Goal: Obtain resource: Download file/media

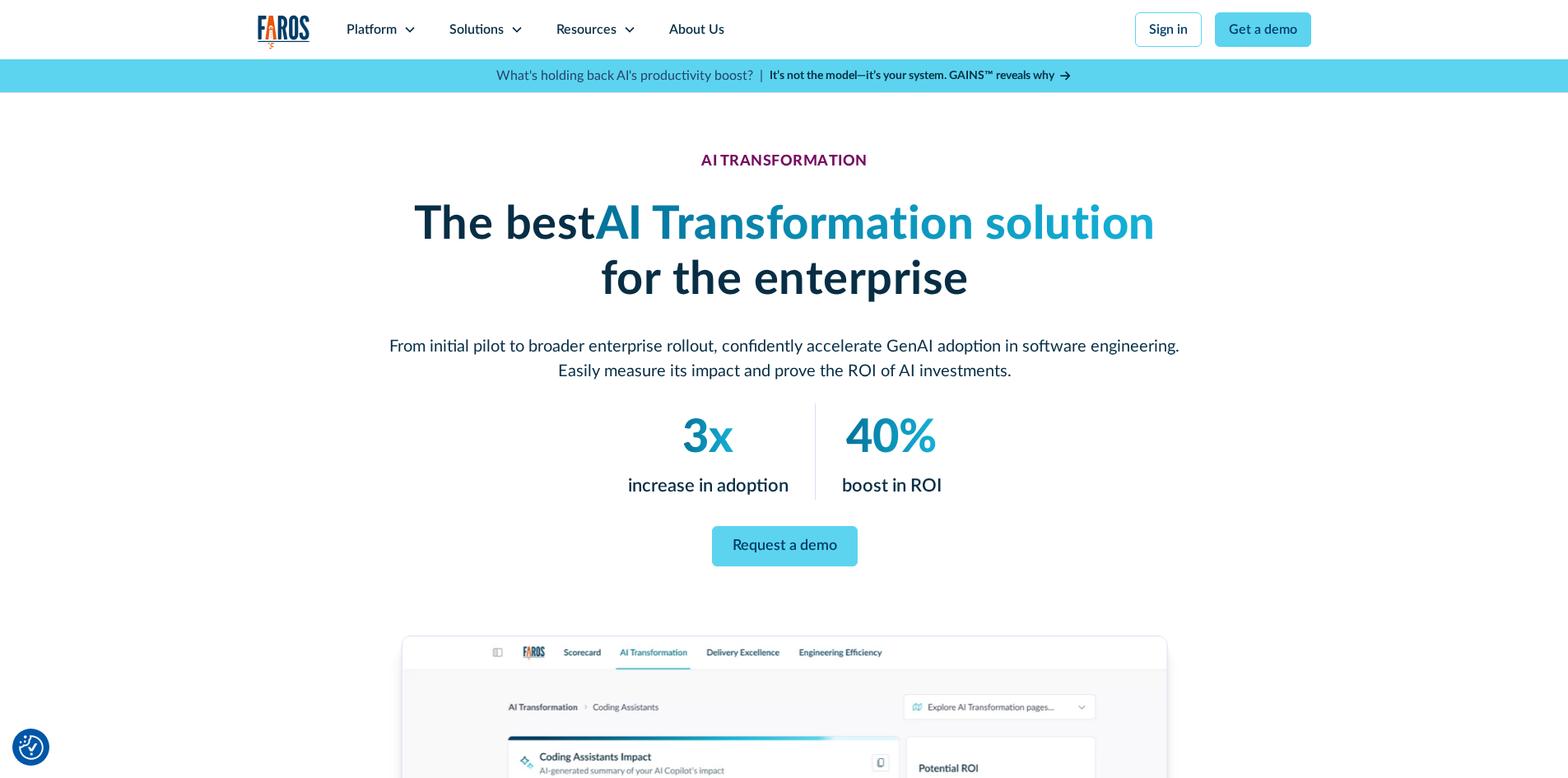
click at [727, 202] on em "AI Transformation solution" at bounding box center [875, 224] width 559 height 47
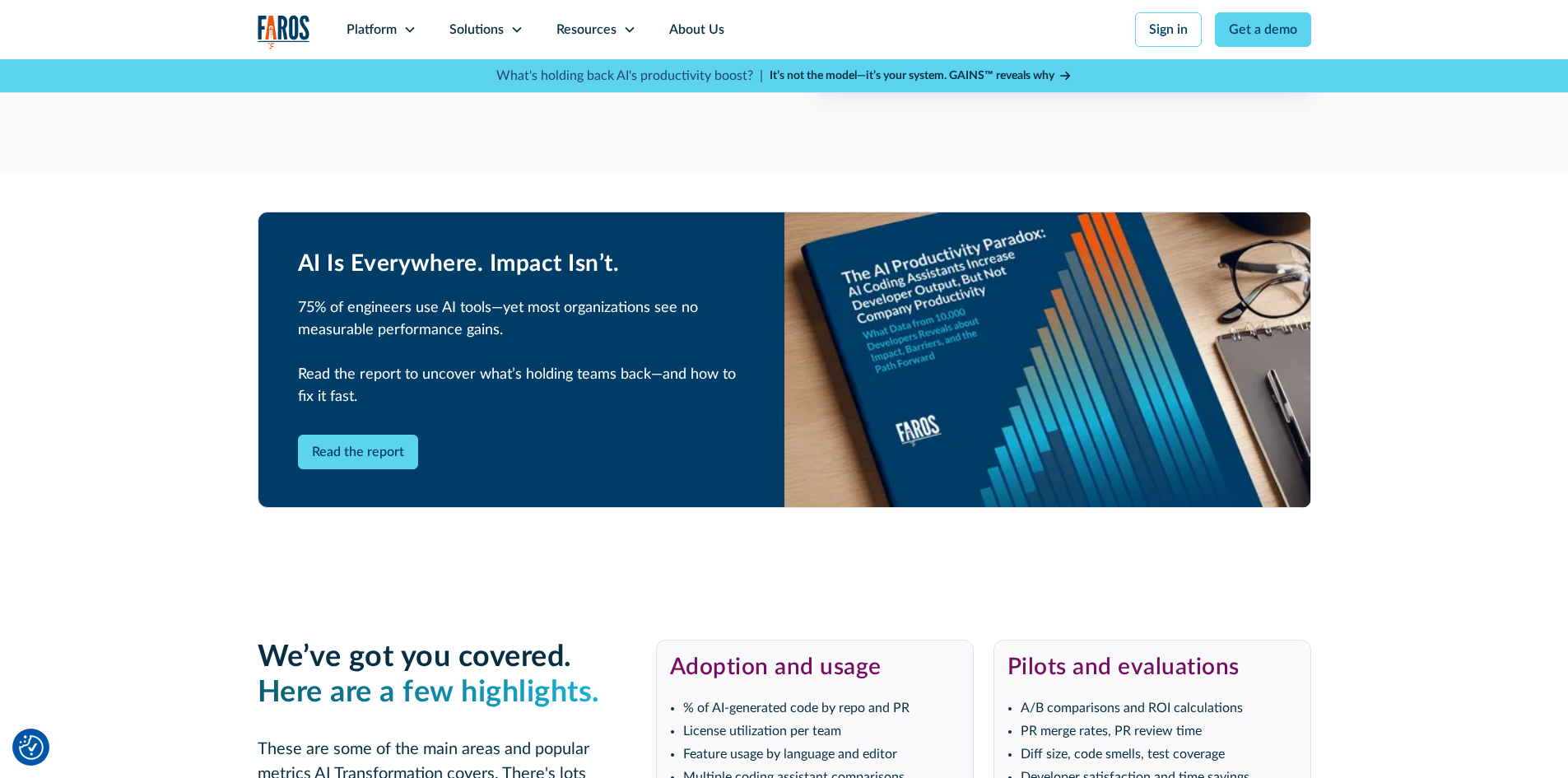
scroll to position [3046, 0]
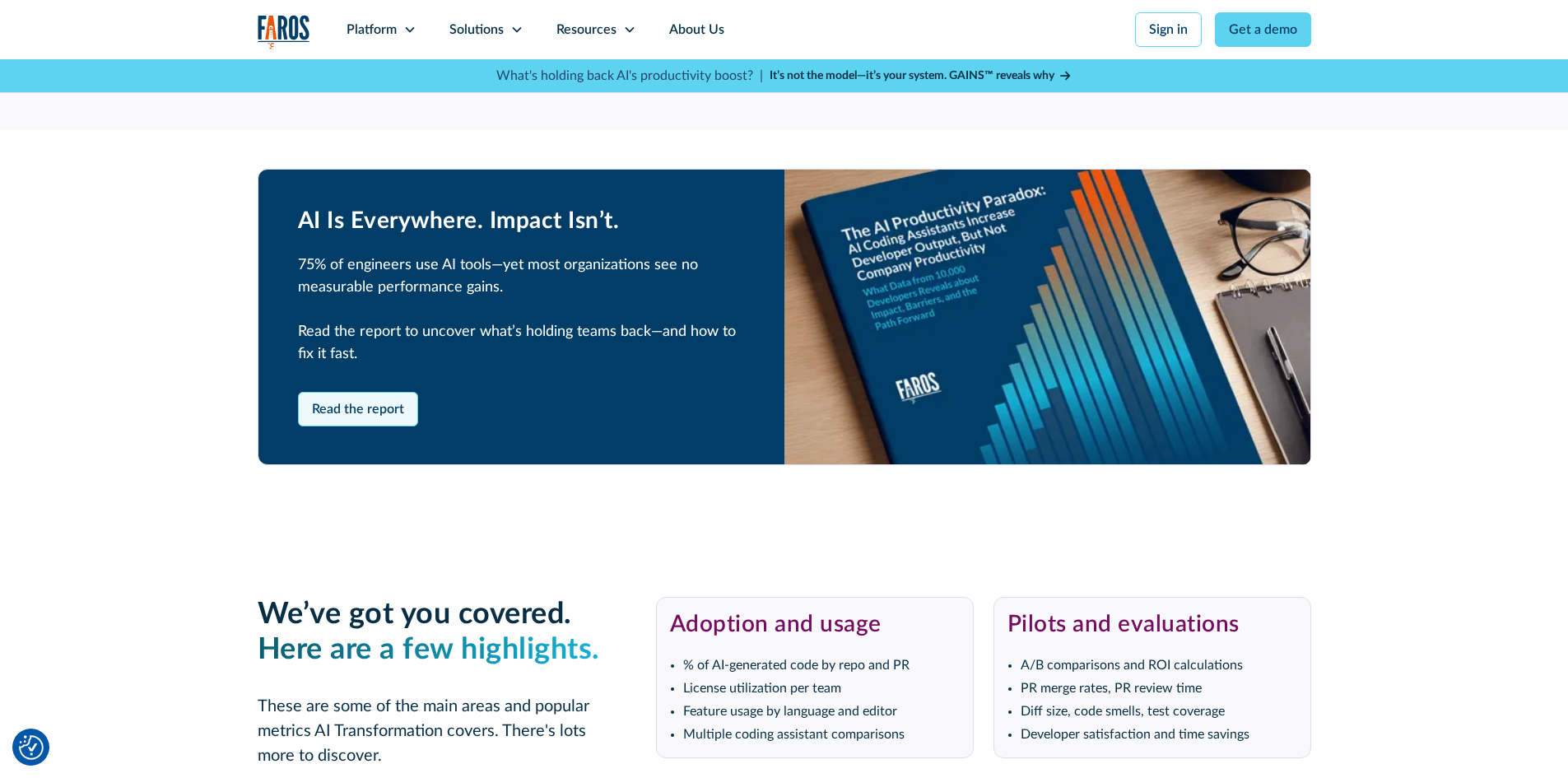
click at [374, 419] on link "Read the report" at bounding box center [358, 409] width 121 height 34
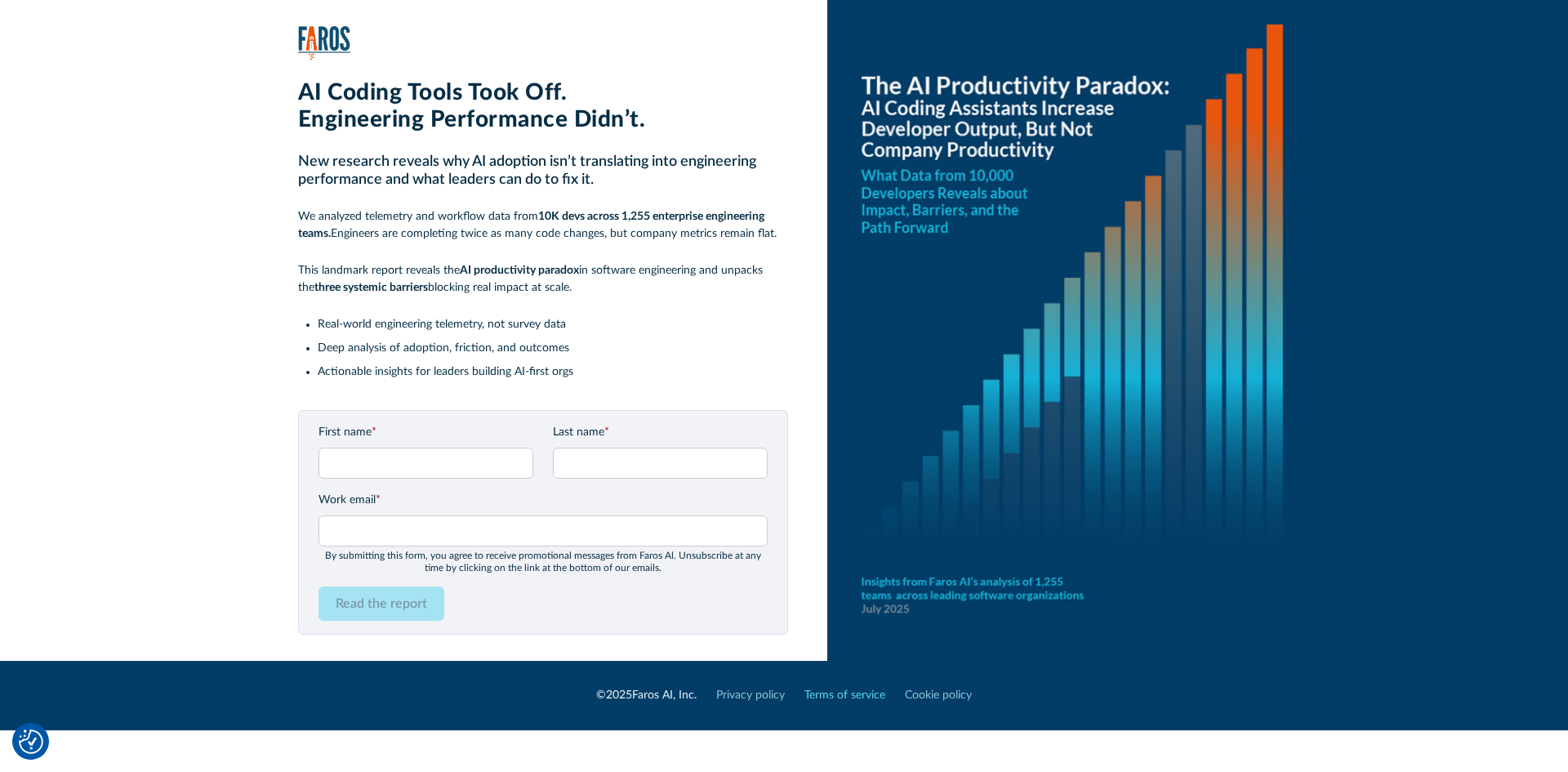
click at [863, 694] on link "Terms of service" at bounding box center [845, 696] width 81 height 17
